Goal: Task Accomplishment & Management: Manage account settings

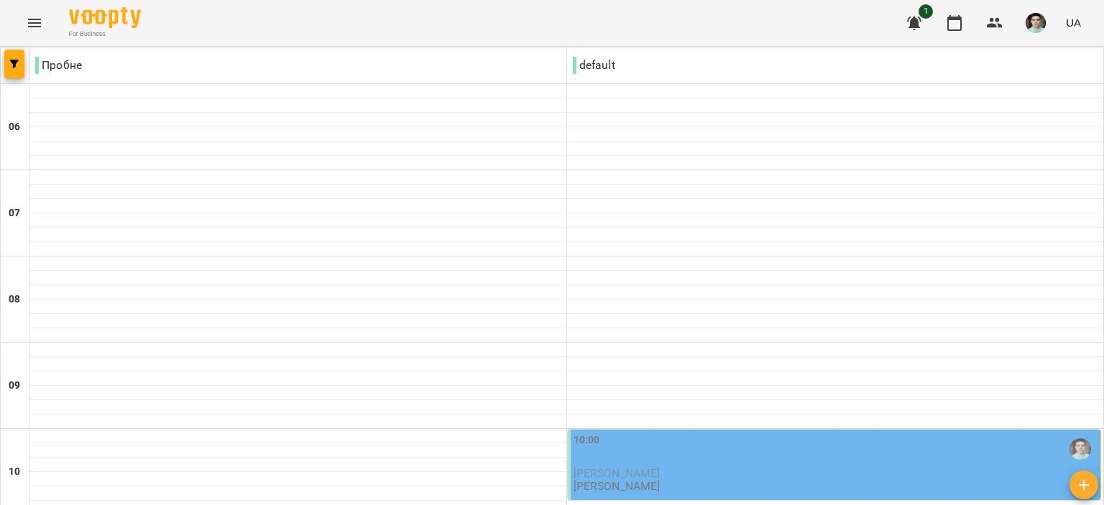
click at [632, 466] on span "[PERSON_NAME]" at bounding box center [616, 473] width 87 height 14
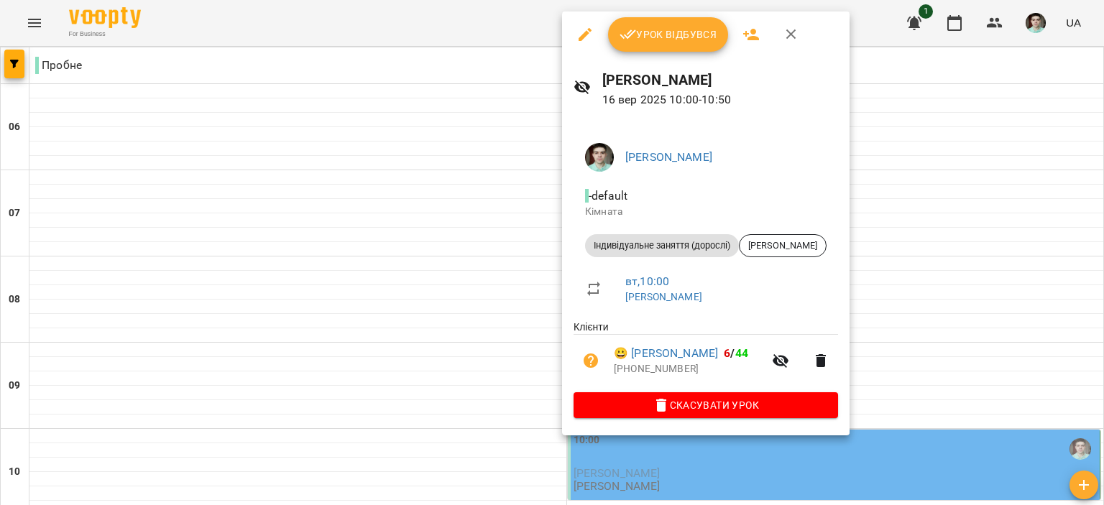
click at [635, 31] on icon "button" at bounding box center [627, 34] width 17 height 9
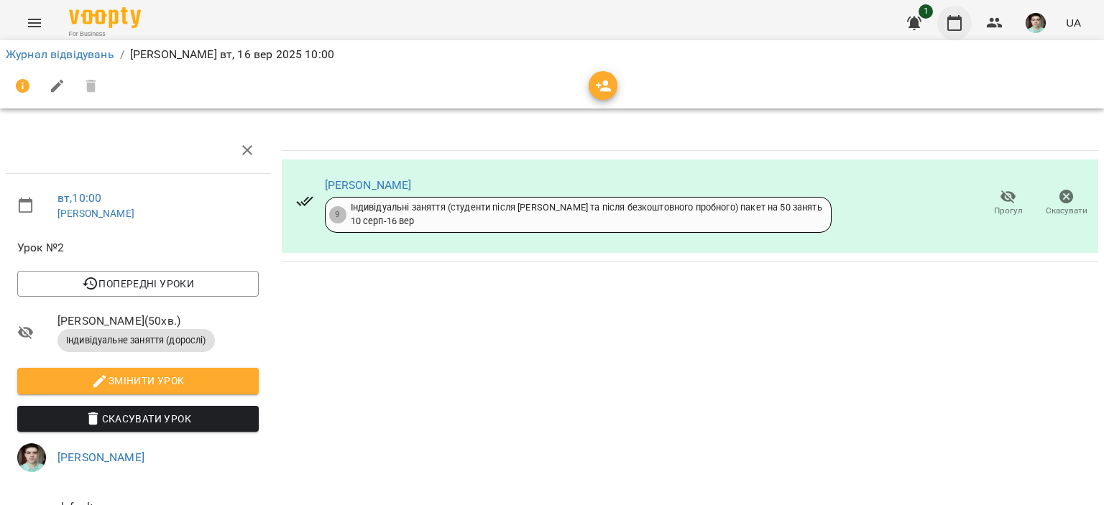
click at [966, 25] on button "button" at bounding box center [954, 23] width 34 height 34
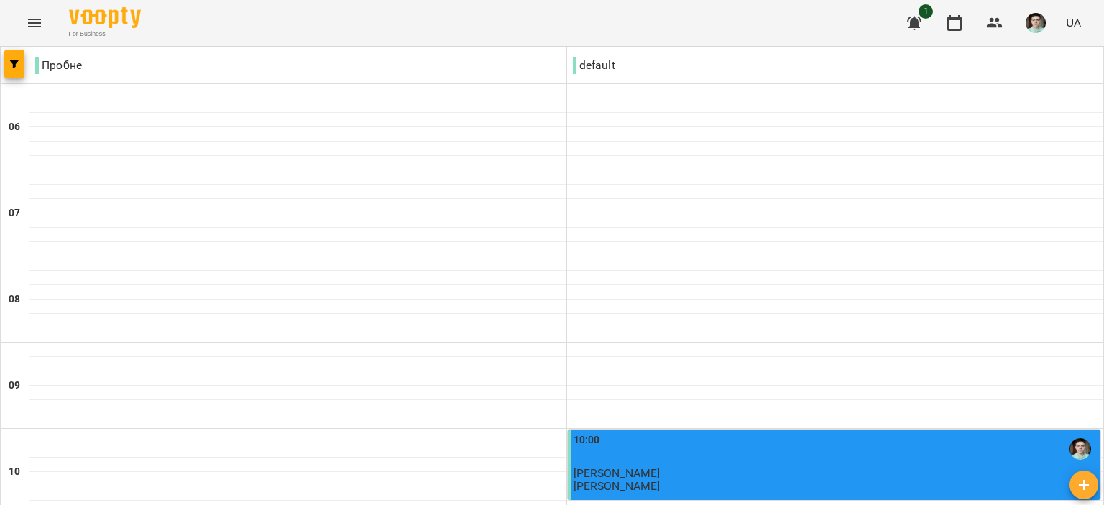
scroll to position [216, 0]
click at [715, 433] on div "10:00" at bounding box center [835, 449] width 524 height 33
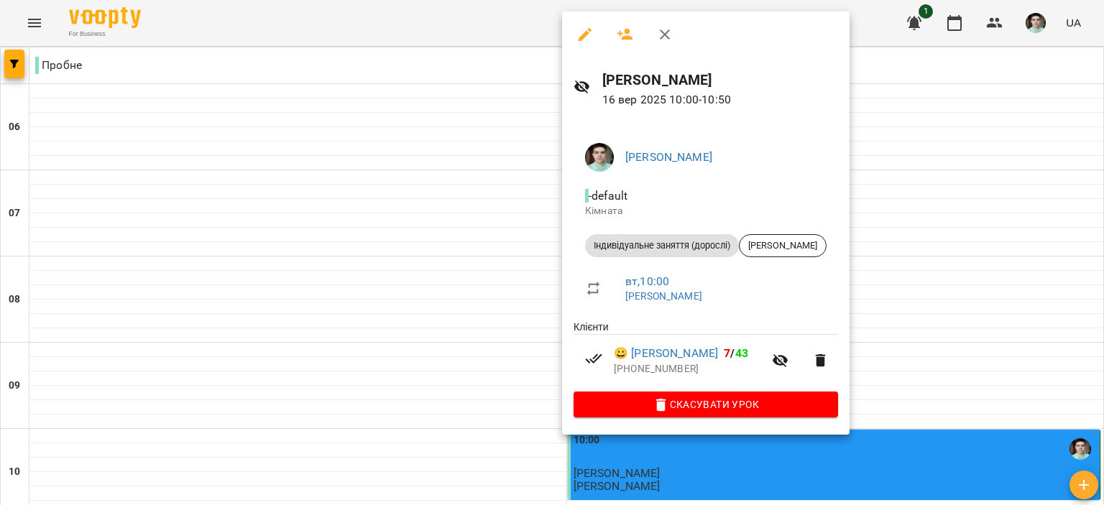
click at [668, 32] on icon "button" at bounding box center [664, 34] width 17 height 17
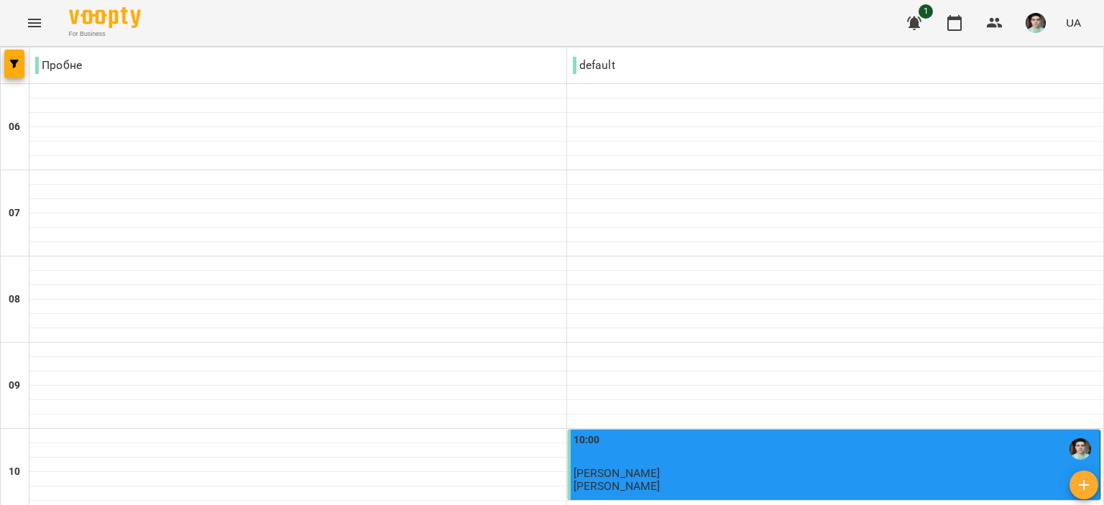
scroll to position [0, 0]
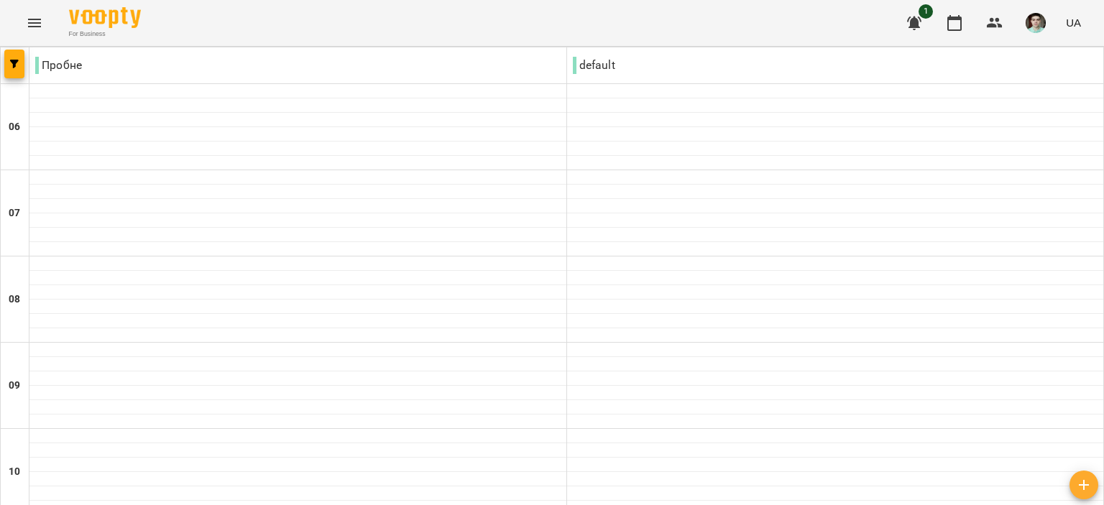
scroll to position [62, 0]
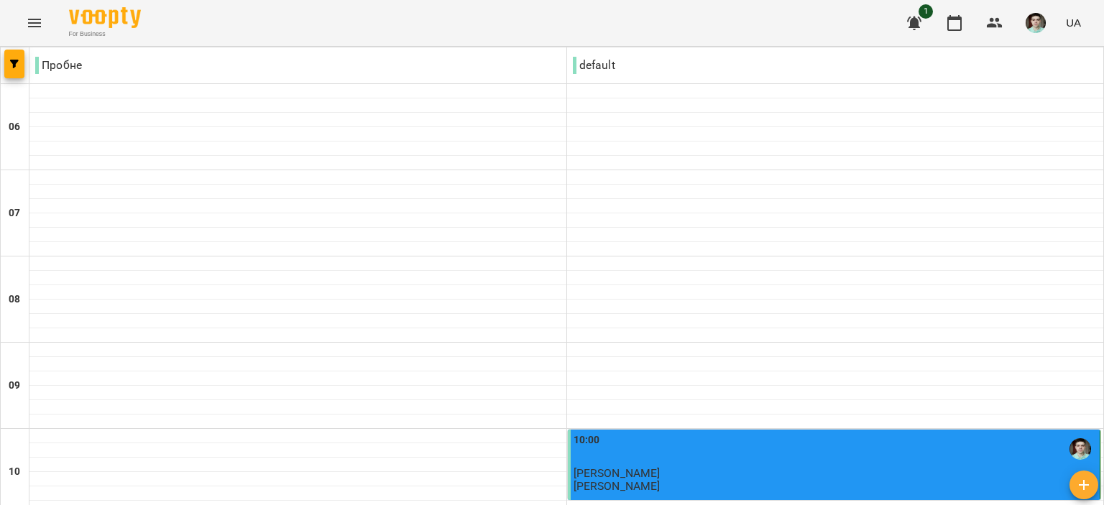
scroll to position [359, 0]
